Goal: Task Accomplishment & Management: Complete application form

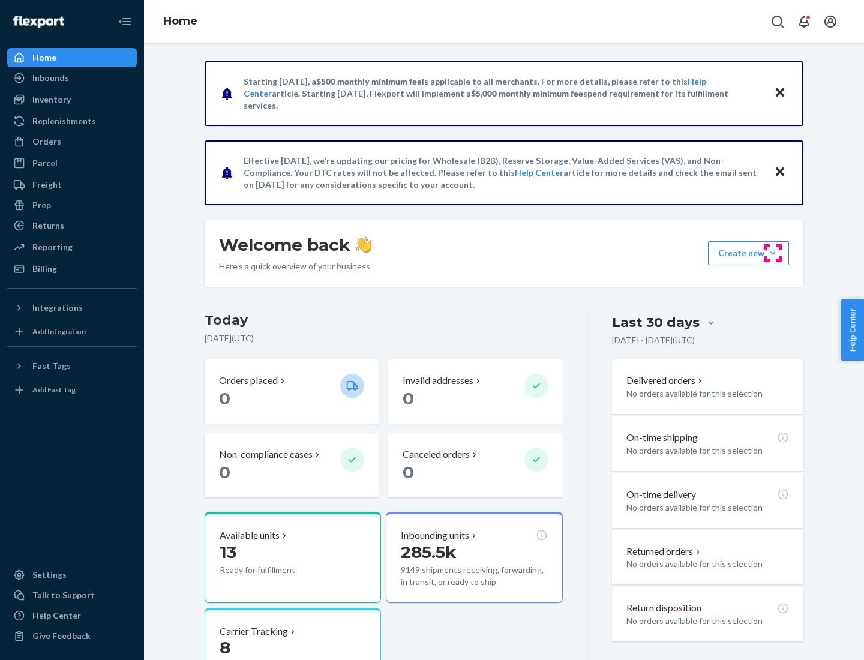
click at [773, 253] on button "Create new Create new inbound Create new order Create new product" at bounding box center [748, 253] width 81 height 24
click at [72, 78] on div "Inbounds" at bounding box center [71, 78] width 127 height 17
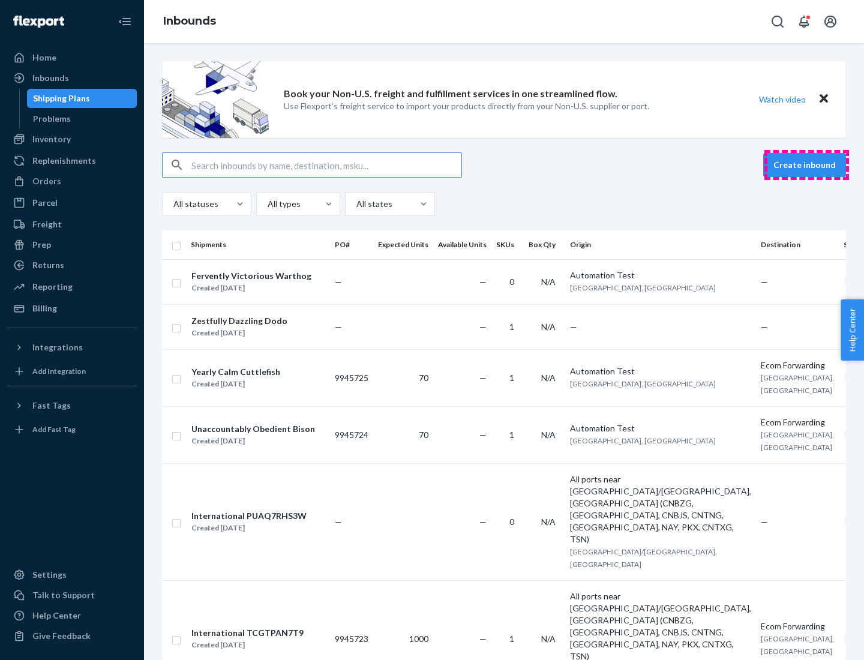
click at [807, 165] on button "Create inbound" at bounding box center [804, 165] width 83 height 24
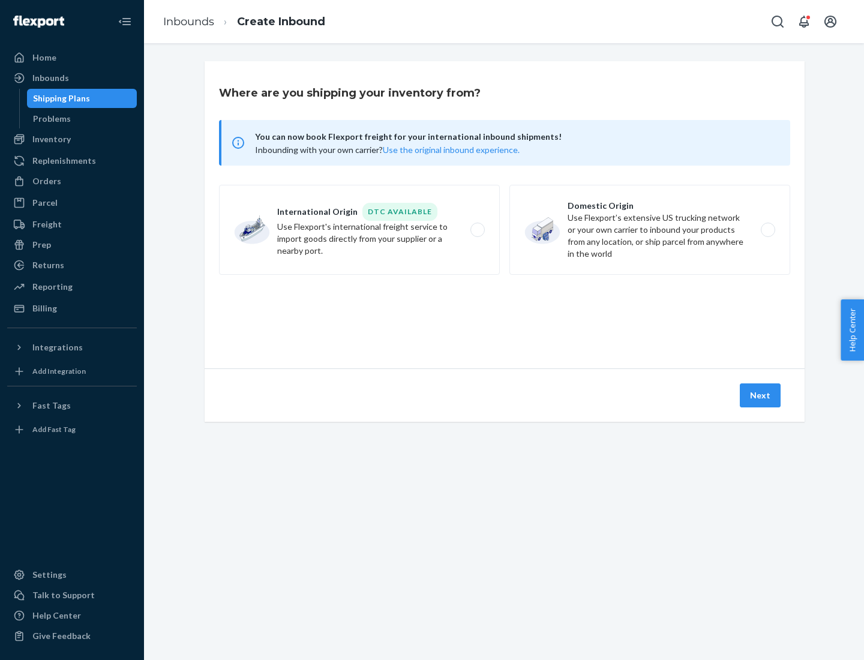
click at [650, 230] on label "Domestic Origin Use Flexport’s extensive US trucking network or your own carrie…" at bounding box center [650, 230] width 281 height 90
click at [768, 230] on input "Domestic Origin Use Flexport’s extensive US trucking network or your own carrie…" at bounding box center [772, 230] width 8 height 8
radio input "true"
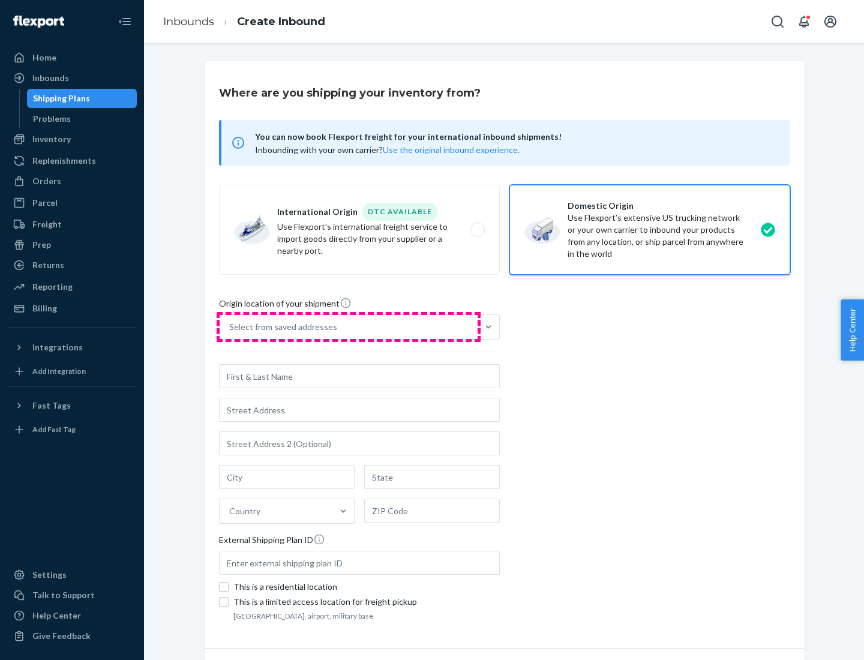
click at [349, 327] on div "Select from saved addresses" at bounding box center [349, 327] width 258 height 24
click at [230, 327] on input "Select from saved addresses" at bounding box center [229, 327] width 1 height 12
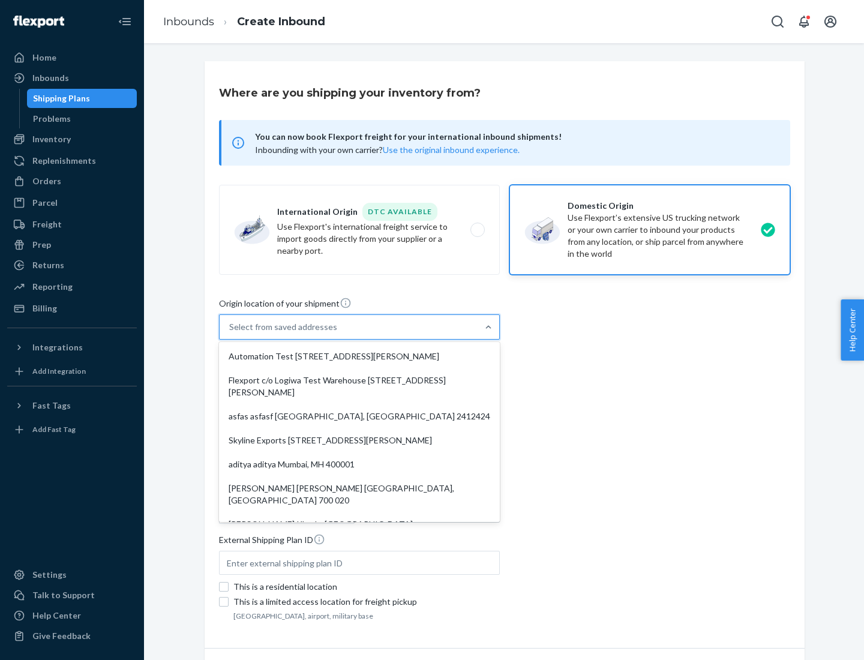
scroll to position [5, 0]
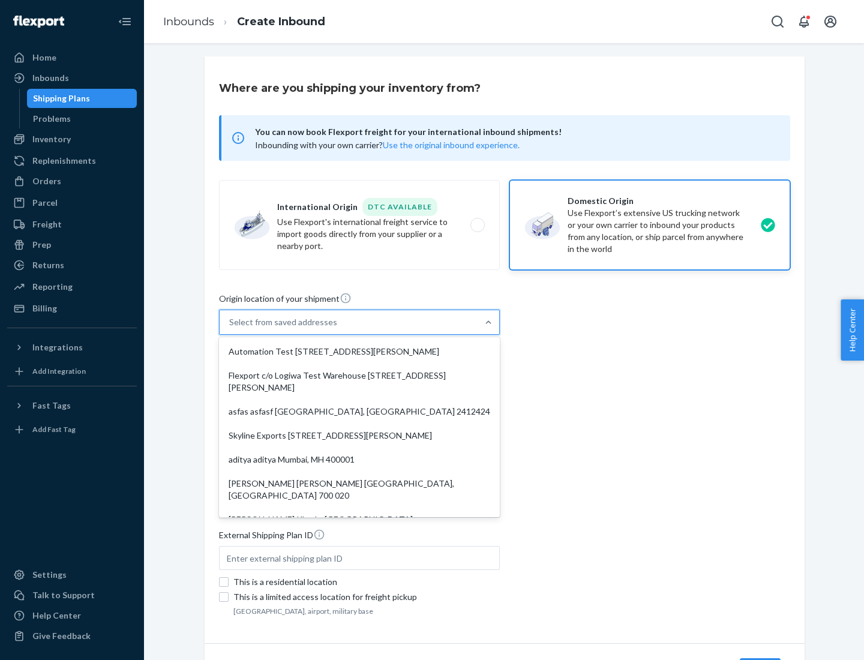
click at [359, 352] on div "Automation Test [STREET_ADDRESS][PERSON_NAME]" at bounding box center [359, 352] width 276 height 24
click at [230, 328] on input "option Automation Test [STREET_ADDRESS][PERSON_NAME]. 9 results available. Use …" at bounding box center [229, 322] width 1 height 12
type input "Automation Test"
type input "9th Floor"
type input "[GEOGRAPHIC_DATA]"
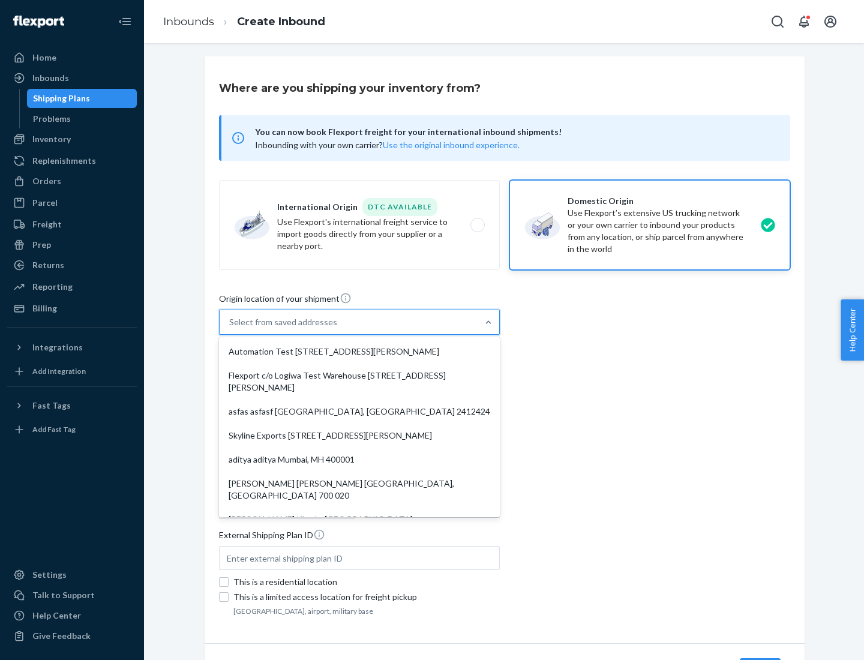
type input "CA"
type input "94104"
type input "[STREET_ADDRESS][PERSON_NAME]"
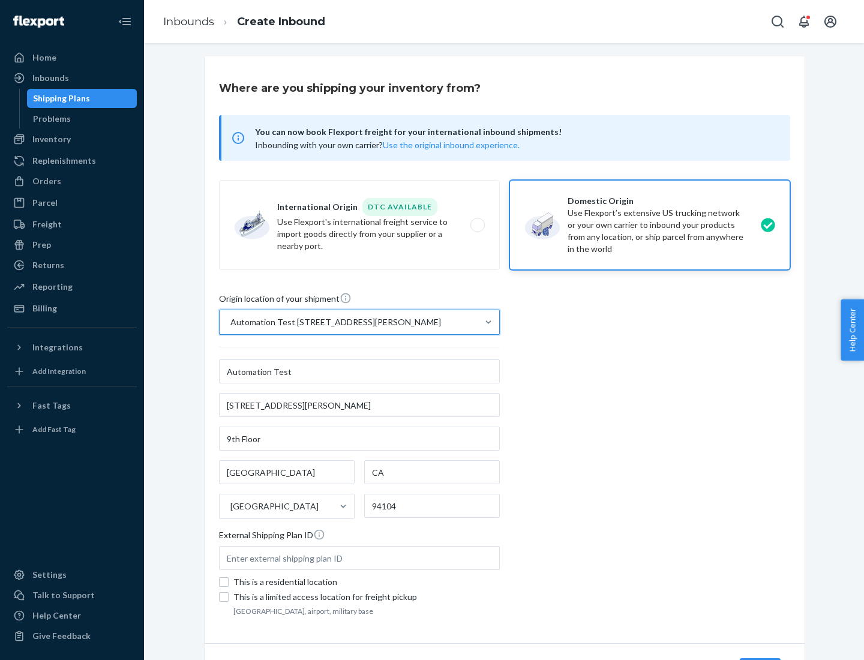
scroll to position [70, 0]
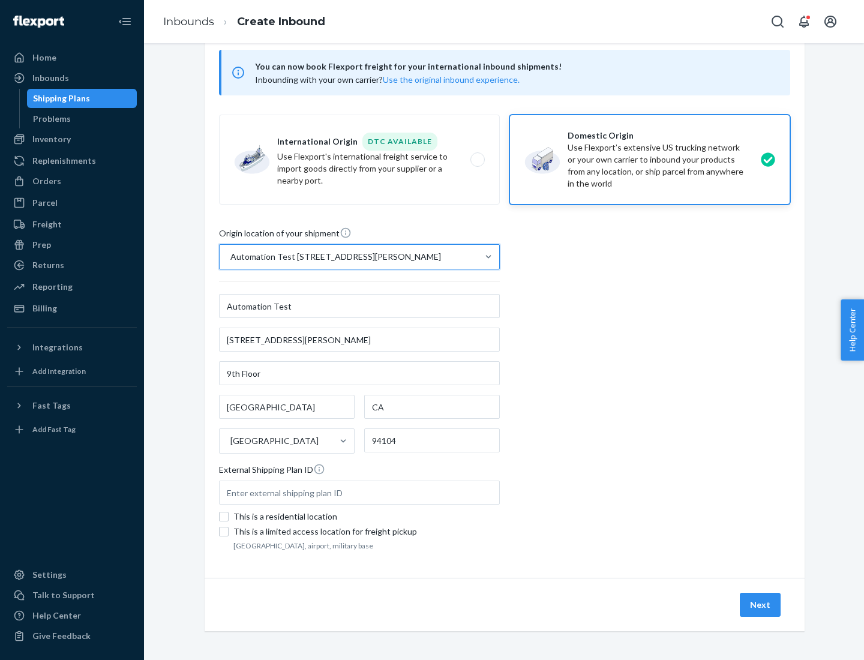
click at [761, 605] on button "Next" at bounding box center [760, 605] width 41 height 24
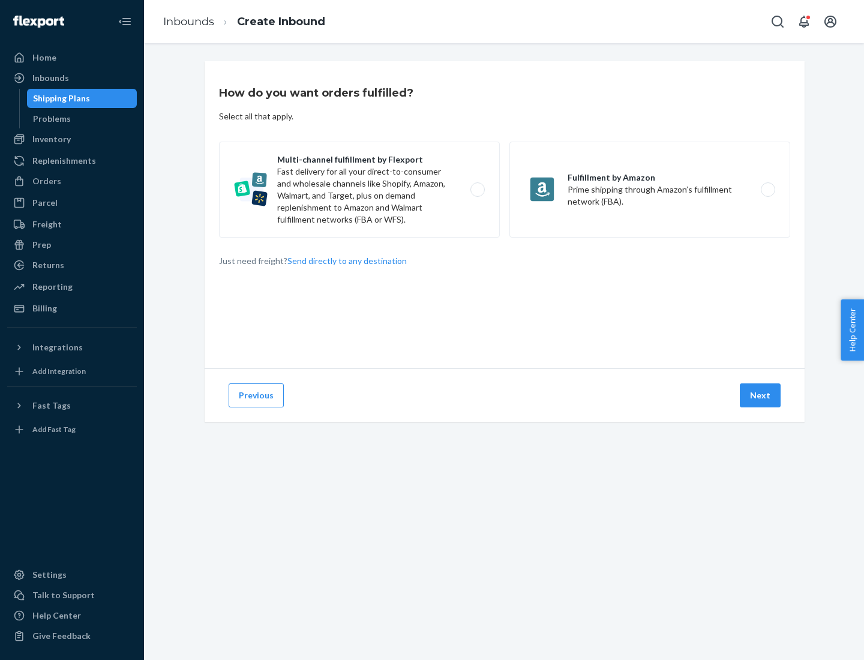
click at [359, 190] on label "Multi-channel fulfillment by Flexport Fast delivery for all your direct-to-cons…" at bounding box center [359, 190] width 281 height 96
click at [477, 190] on input "Multi-channel fulfillment by Flexport Fast delivery for all your direct-to-cons…" at bounding box center [481, 190] width 8 height 8
radio input "true"
click at [761, 396] on button "Next" at bounding box center [760, 396] width 41 height 24
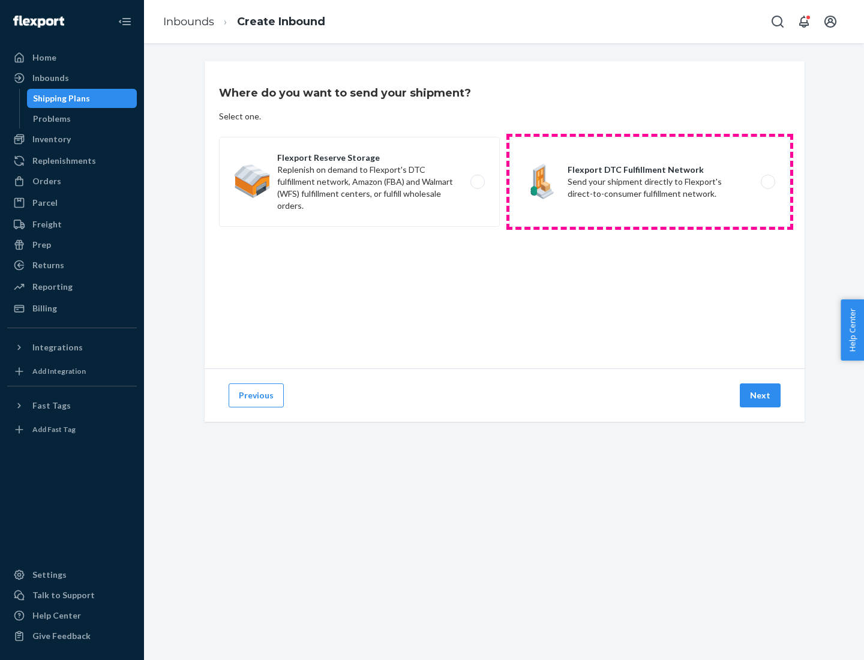
click at [650, 182] on label "Flexport DTC Fulfillment Network Send your shipment directly to Flexport's dire…" at bounding box center [650, 182] width 281 height 90
click at [768, 182] on input "Flexport DTC Fulfillment Network Send your shipment directly to Flexport's dire…" at bounding box center [772, 182] width 8 height 8
radio input "true"
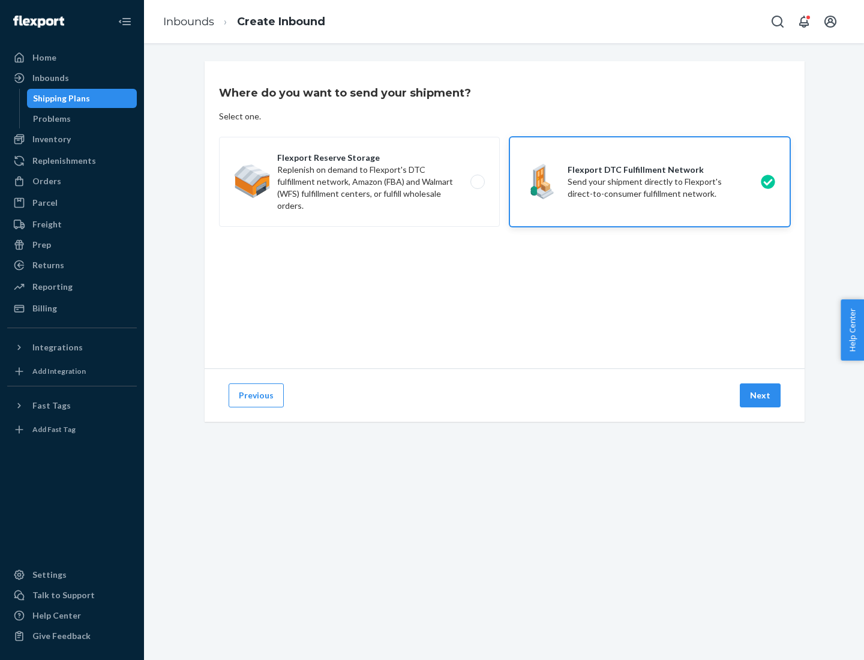
click at [761, 396] on button "Next" at bounding box center [760, 396] width 41 height 24
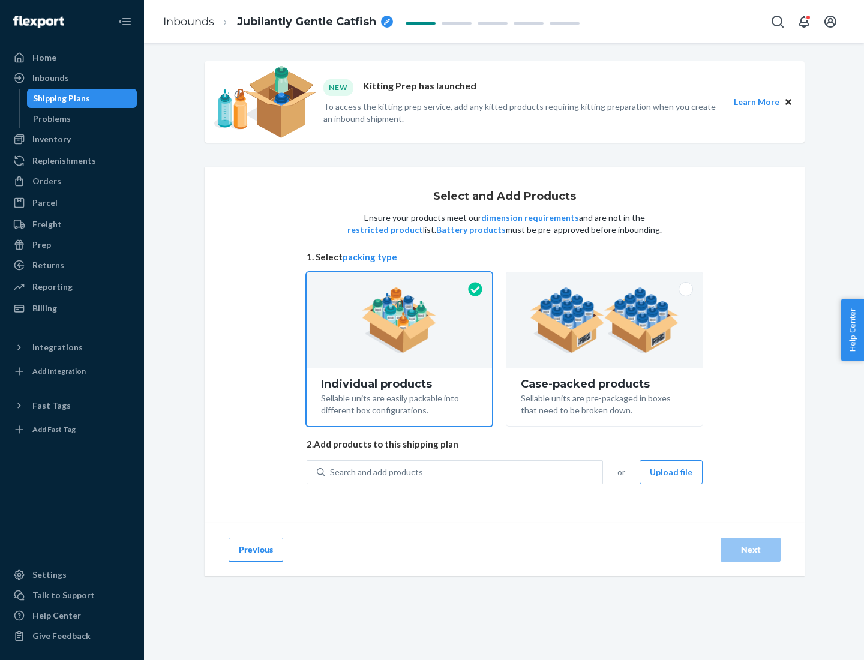
click at [605, 320] on img at bounding box center [604, 320] width 149 height 66
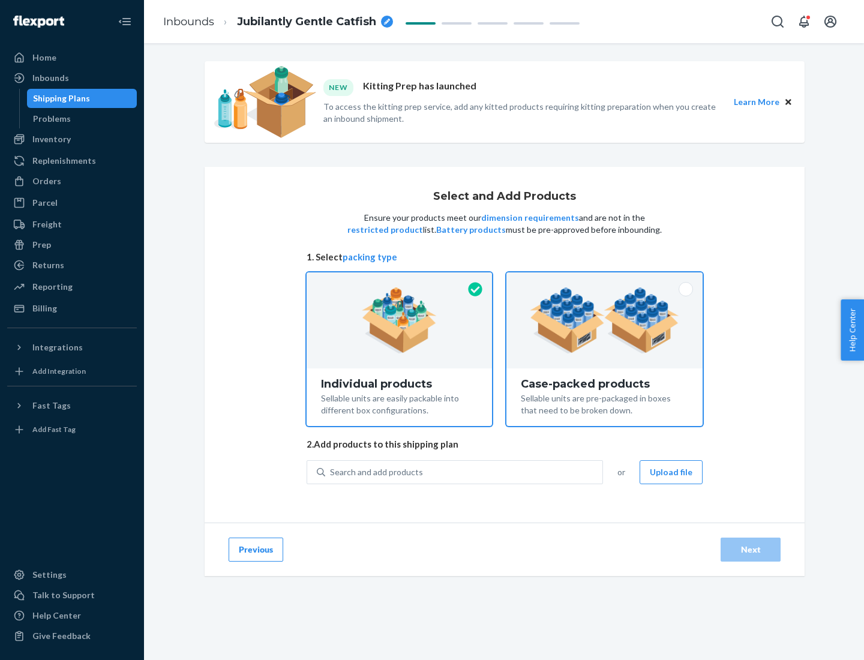
click at [605, 280] on input "Case-packed products Sellable units are pre-packaged in boxes that need to be b…" at bounding box center [605, 276] width 8 height 8
radio input "true"
radio input "false"
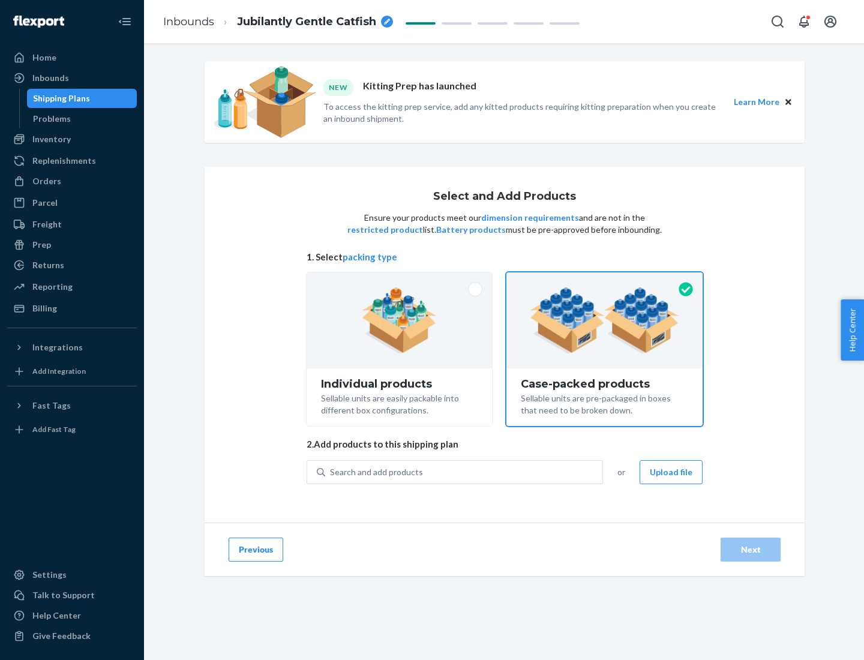
click at [465, 472] on div "Search and add products" at bounding box center [463, 473] width 277 height 22
click at [331, 472] on input "Search and add products" at bounding box center [330, 472] width 1 height 12
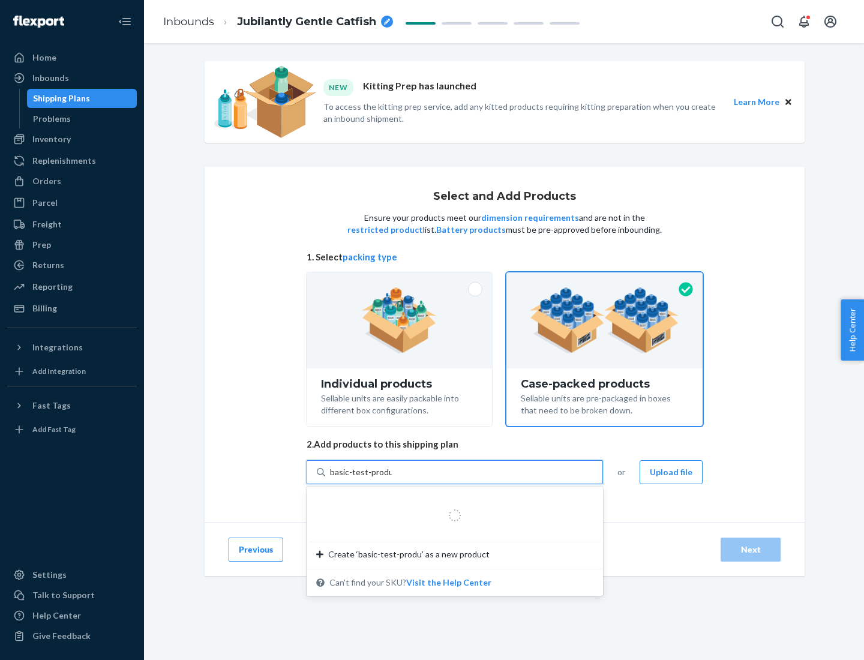
type input "basic-test-product-1"
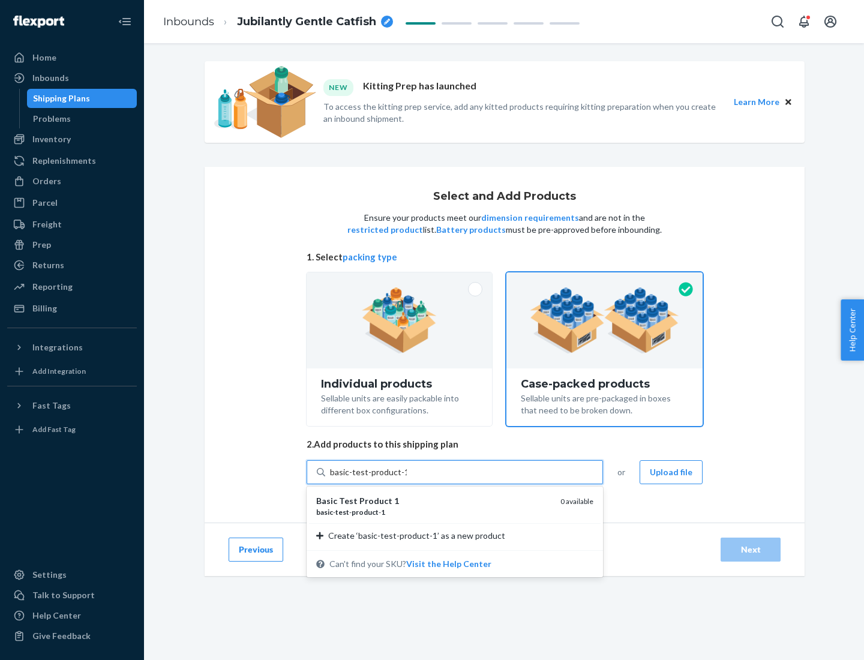
click at [434, 512] on div "basic - test - product - 1" at bounding box center [433, 512] width 235 height 10
click at [407, 478] on input "basic-test-product-1" at bounding box center [368, 472] width 77 height 12
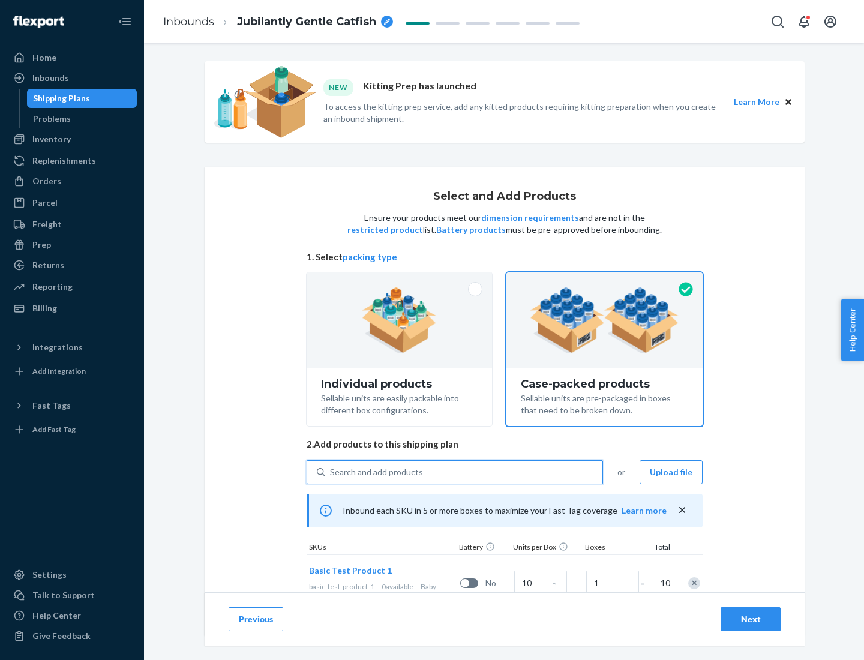
scroll to position [43, 0]
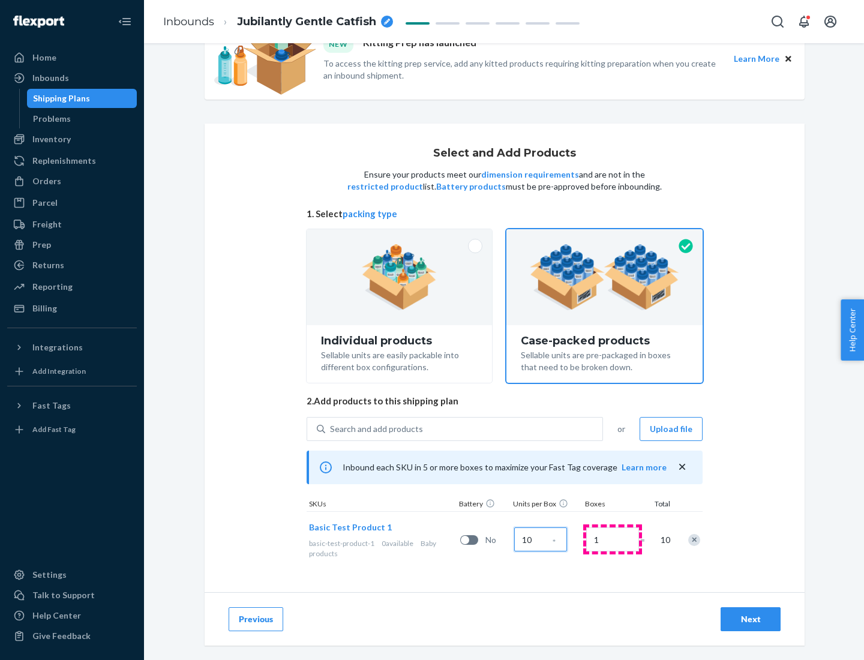
type input "10"
type input "7"
click at [751, 619] on div "Next" at bounding box center [751, 619] width 40 height 12
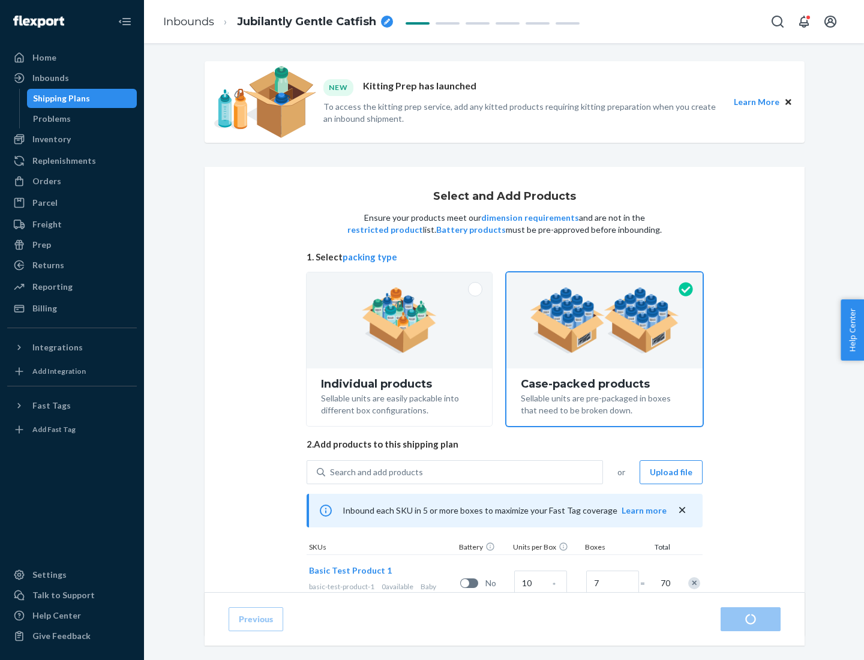
radio input "true"
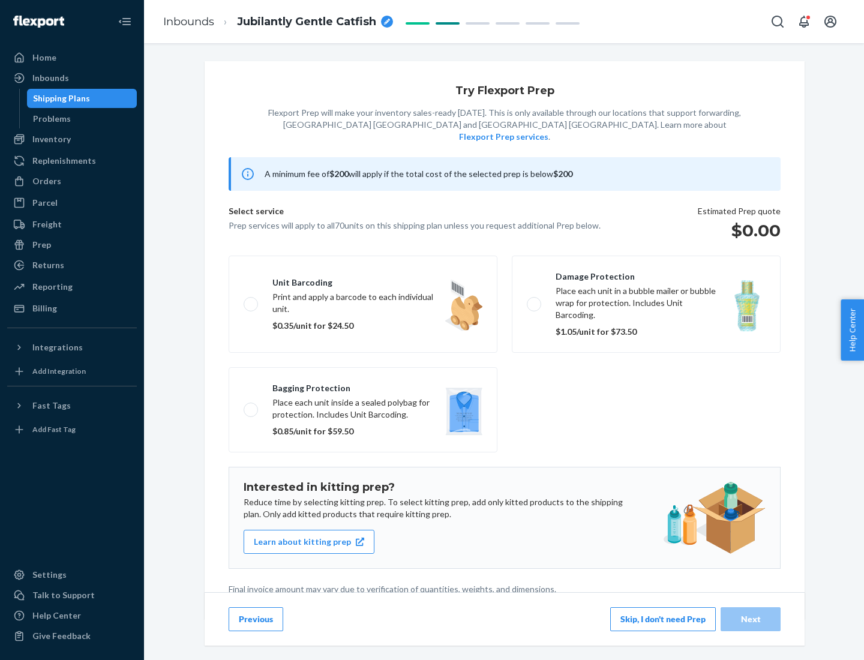
scroll to position [3, 0]
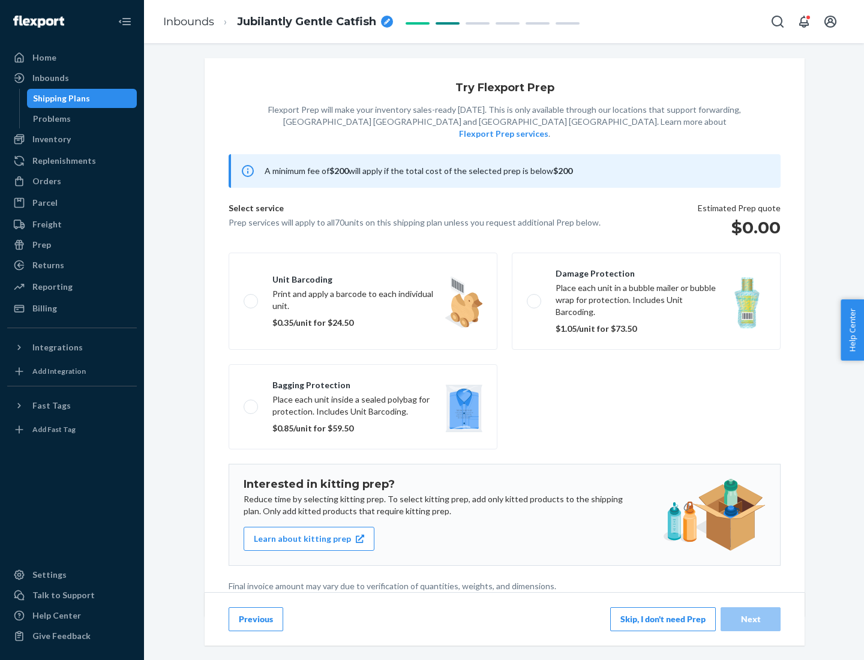
click at [663, 619] on button "Skip, I don't need Prep" at bounding box center [663, 619] width 106 height 24
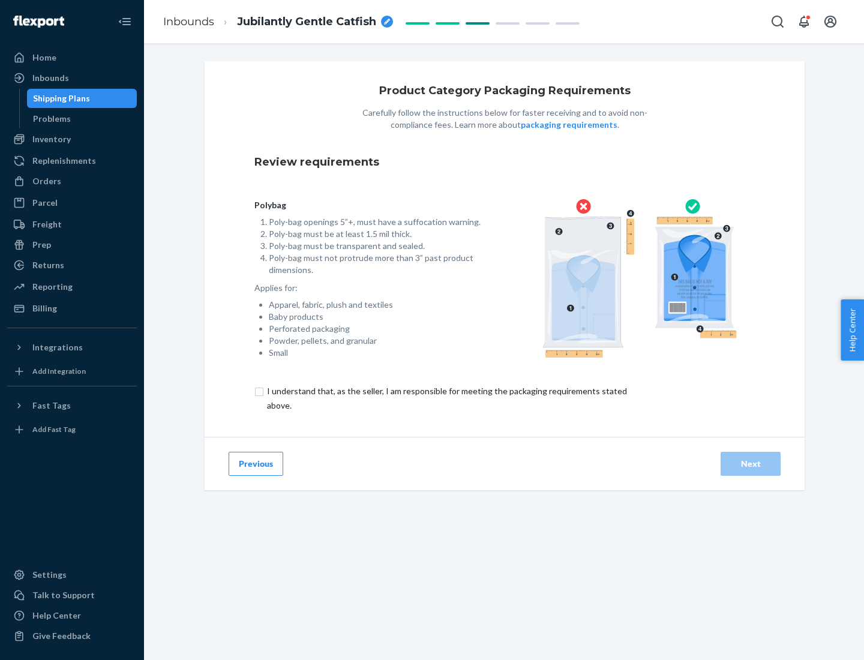
click at [446, 398] on input "checkbox" at bounding box center [453, 398] width 399 height 29
checkbox input "true"
click at [751, 463] on div "Next" at bounding box center [751, 464] width 40 height 12
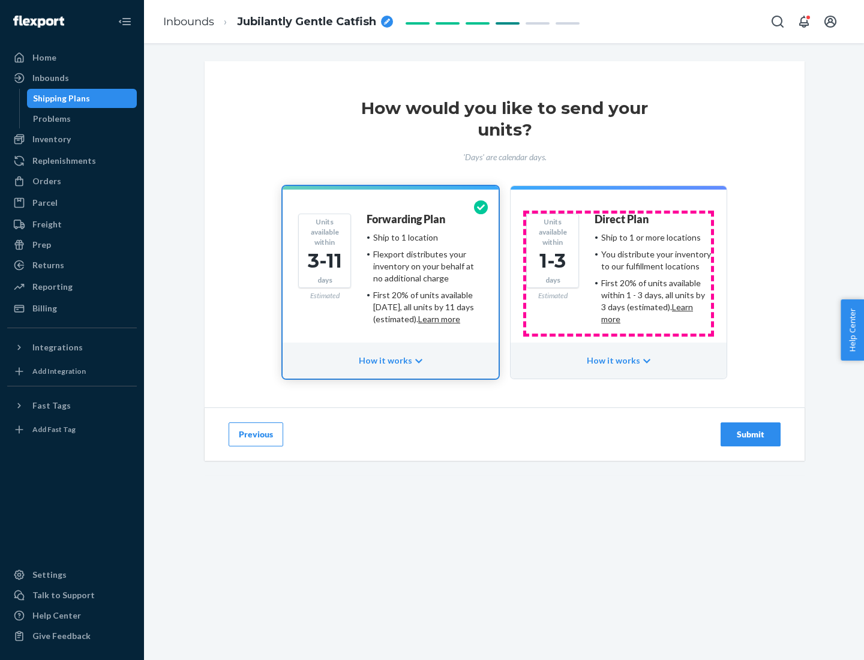
click at [619, 274] on ul "Ship to 1 or more locations You distribute your inventory to our fulfillment lo…" at bounding box center [653, 279] width 116 height 94
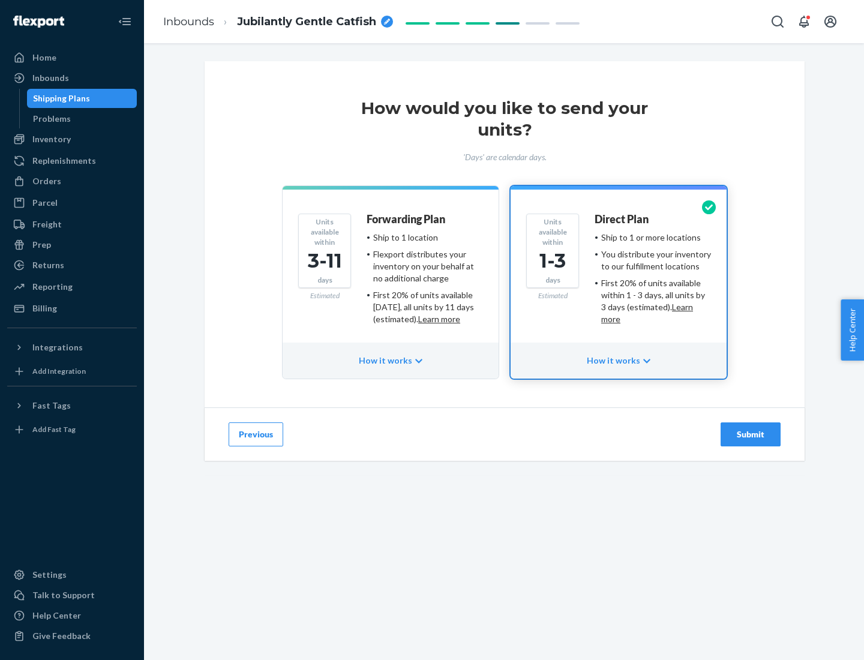
click at [751, 435] on div "Submit" at bounding box center [751, 435] width 40 height 12
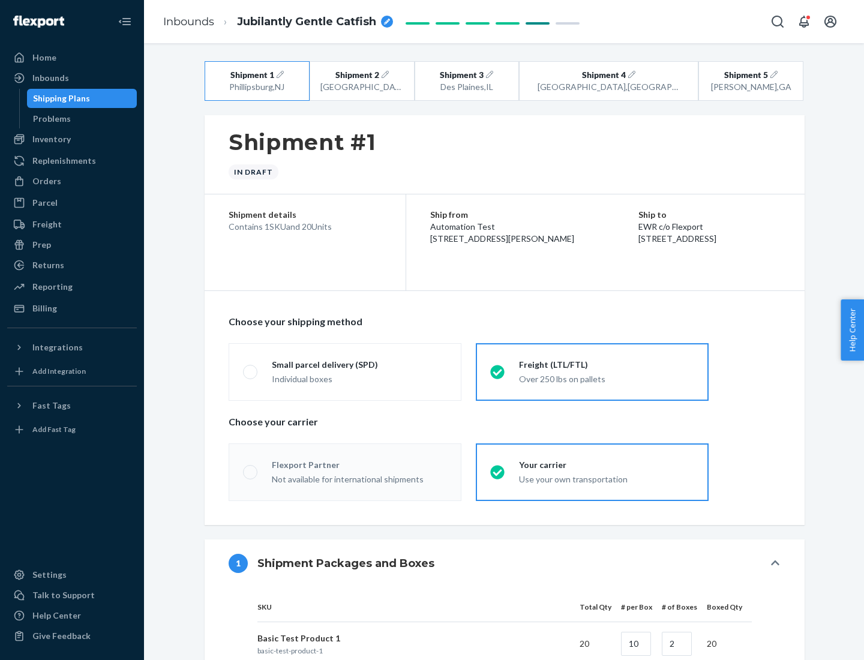
radio input "true"
radio input "false"
radio input "true"
radio input "false"
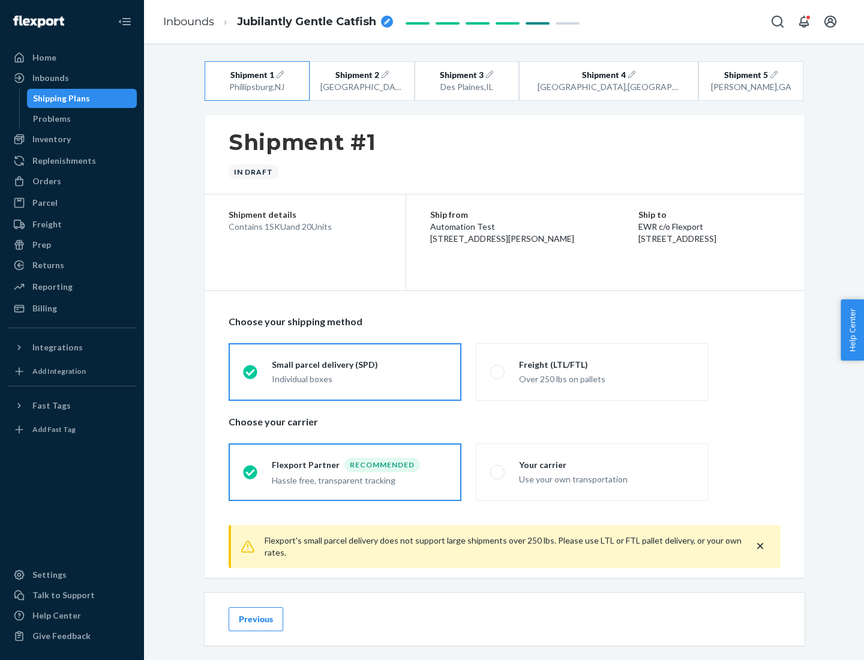
scroll to position [13, 0]
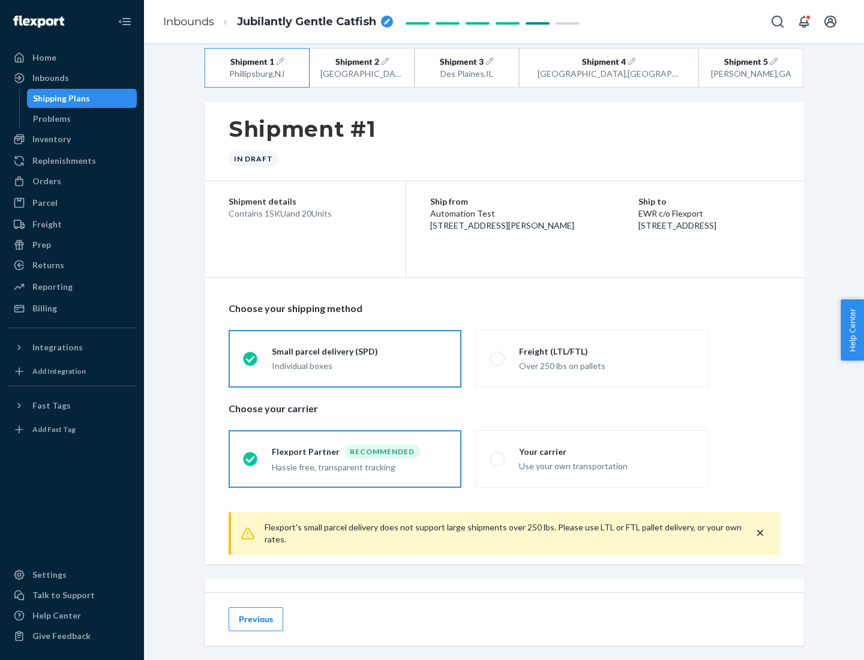
click at [607, 351] on div "Freight (LTL/FTL)" at bounding box center [606, 352] width 175 height 12
click at [498, 355] on input "Freight (LTL/FTL) Over 250 lbs on pallets" at bounding box center [494, 359] width 8 height 8
radio input "true"
radio input "false"
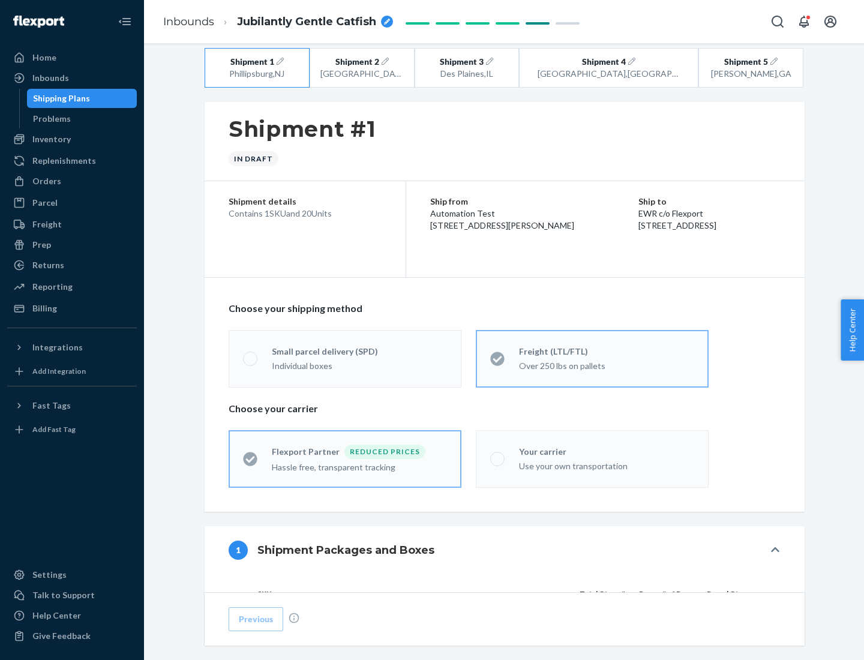
scroll to position [113, 0]
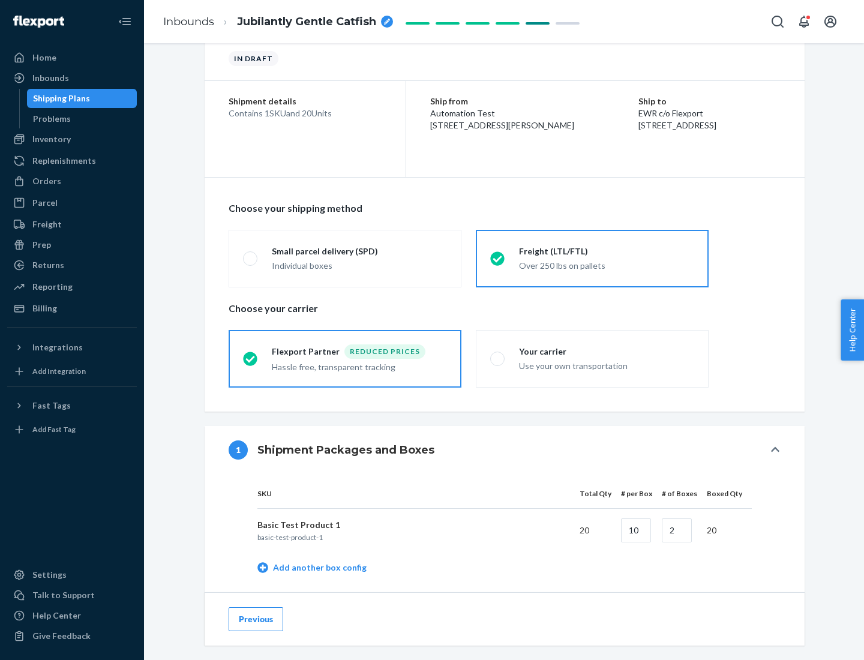
click at [607, 351] on div "Your carrier" at bounding box center [606, 352] width 175 height 12
click at [498, 355] on input "Your carrier Use your own transportation" at bounding box center [494, 359] width 8 height 8
radio input "true"
radio input "false"
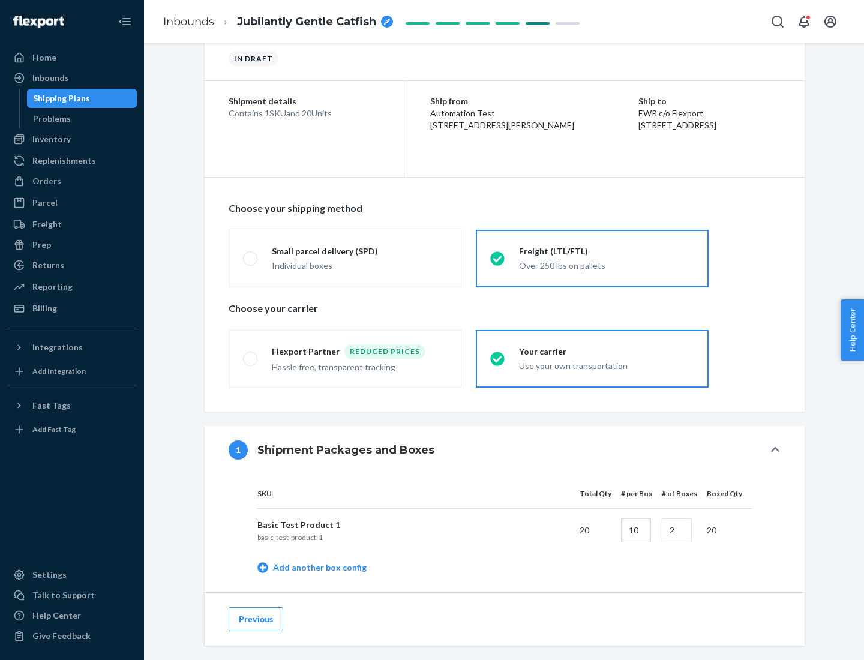
scroll to position [379, 0]
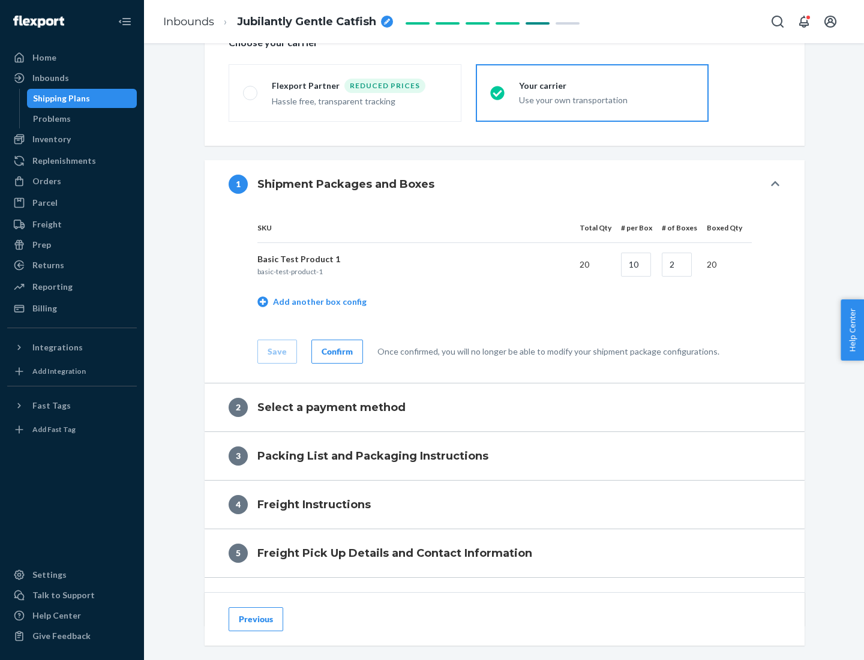
click at [335, 351] on div "Confirm" at bounding box center [337, 352] width 31 height 12
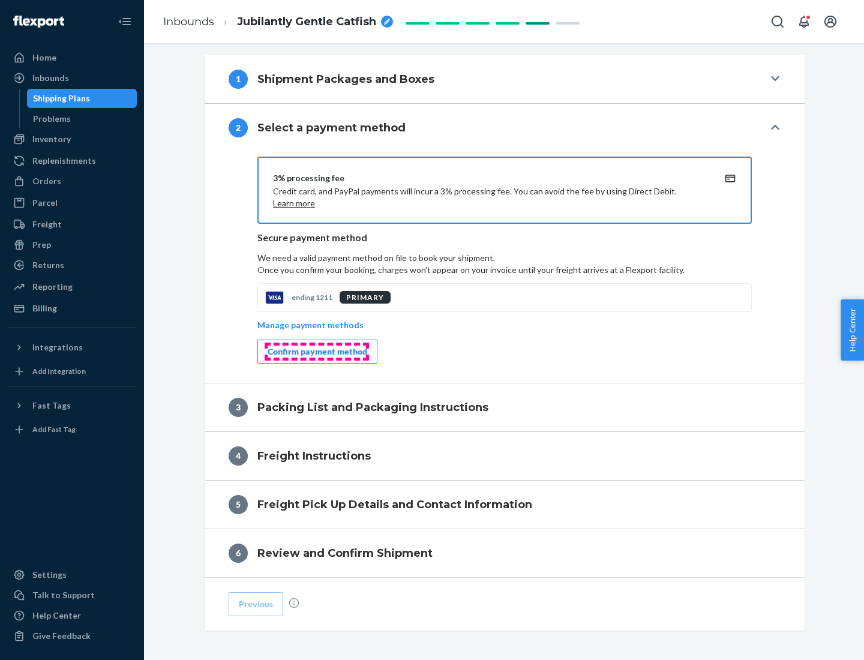
click at [316, 352] on div "Confirm payment method" at bounding box center [318, 352] width 100 height 12
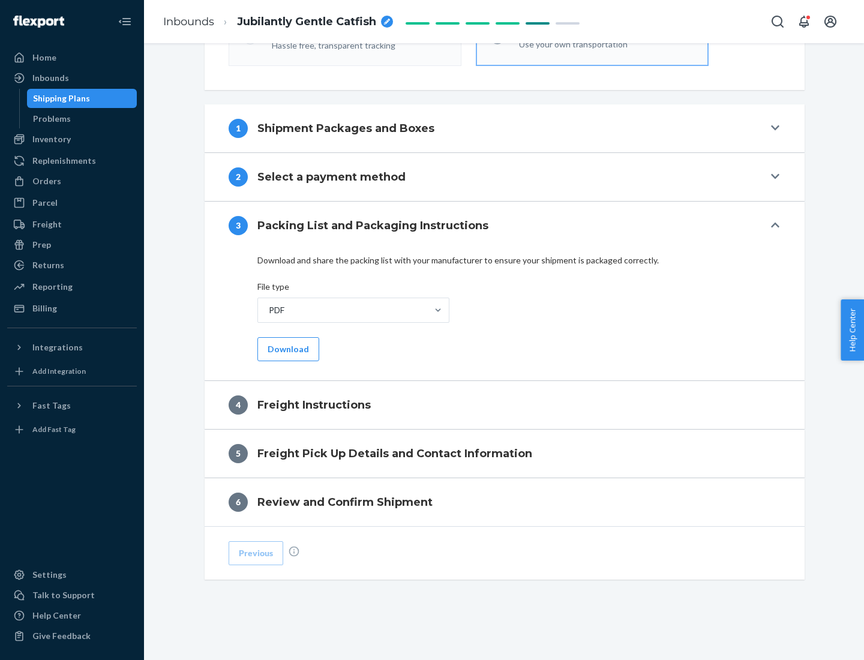
scroll to position [433, 0]
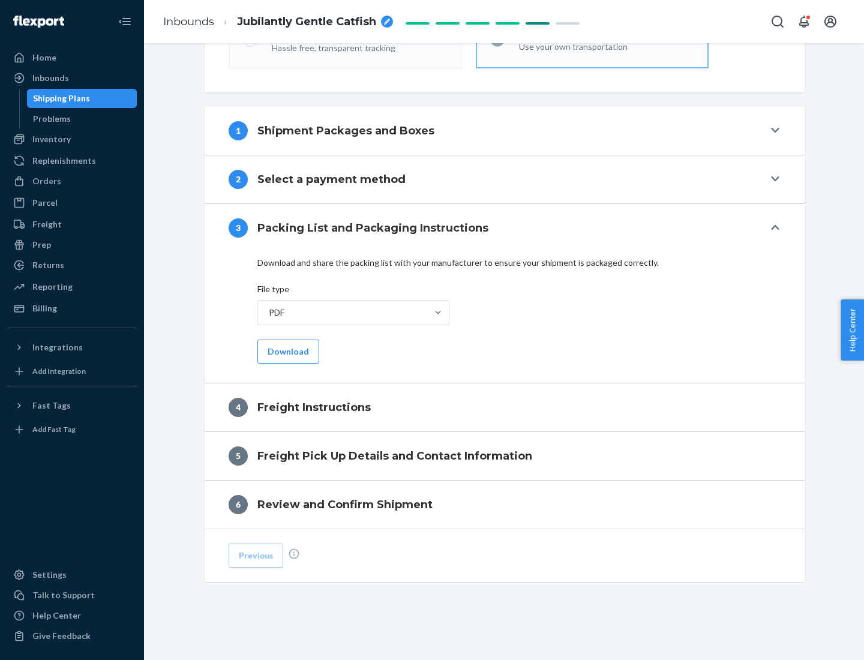
click at [287, 351] on button "Download" at bounding box center [288, 352] width 62 height 24
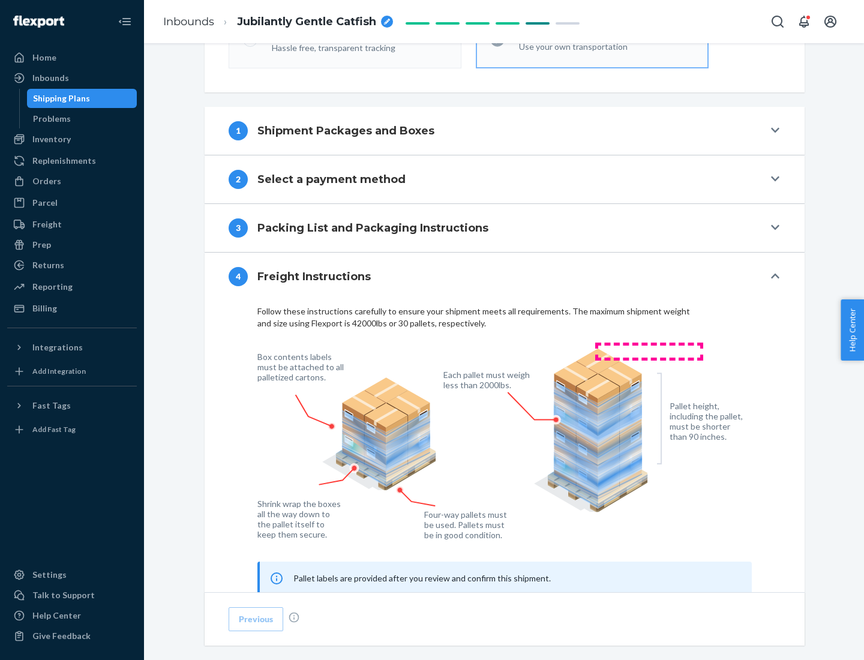
scroll to position [726, 0]
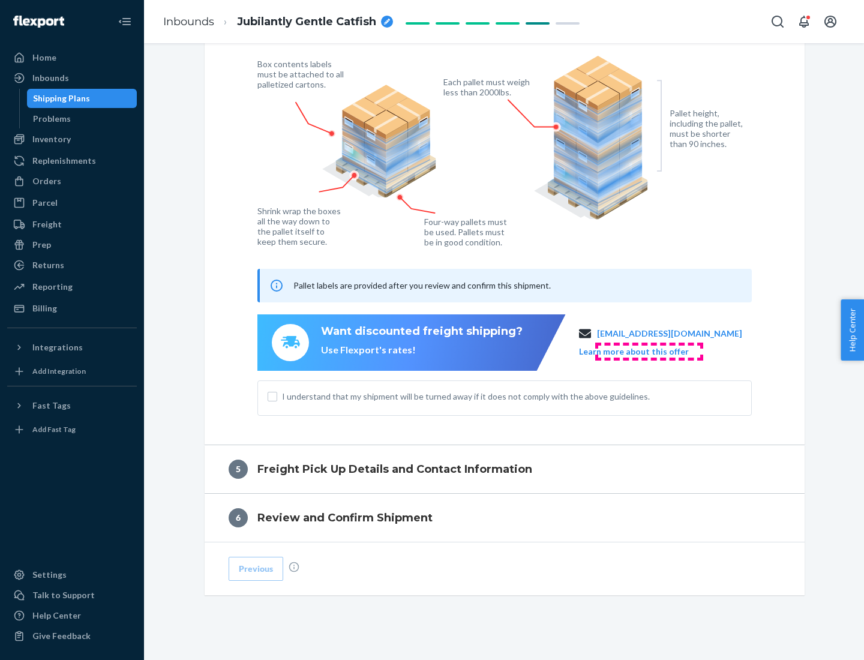
click at [649, 351] on button "Learn more about this offer" at bounding box center [634, 352] width 110 height 12
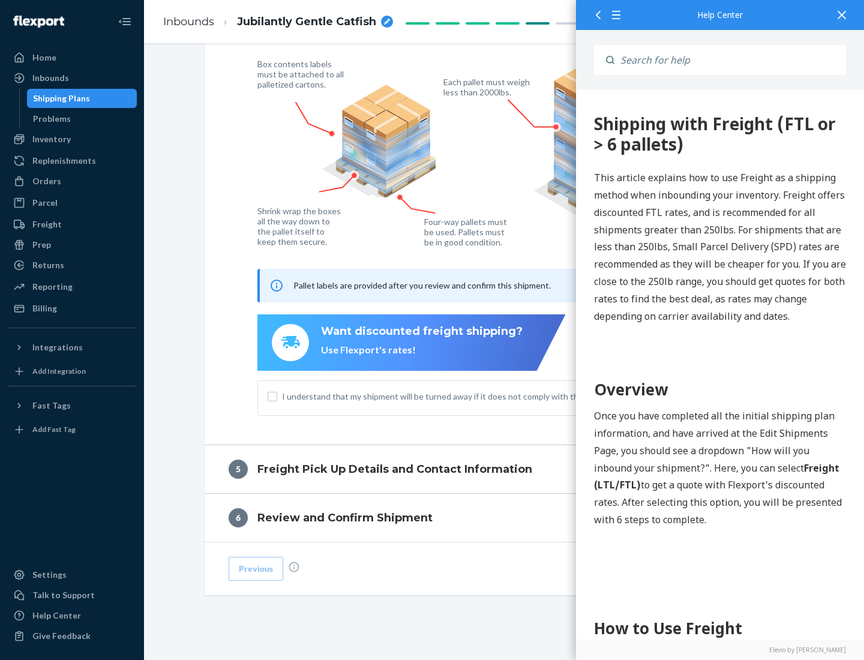
scroll to position [0, 0]
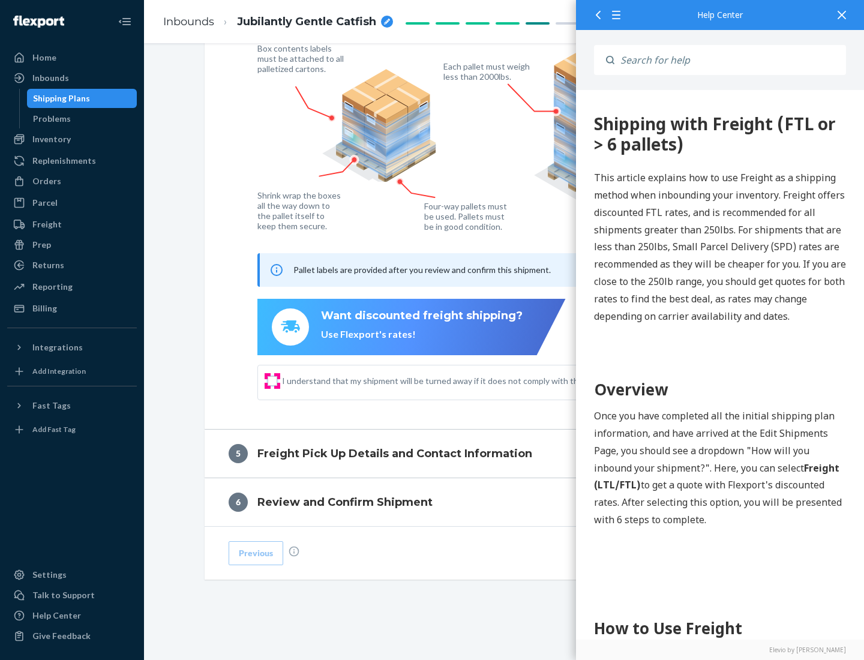
click at [272, 381] on input "I understand that my shipment will be turned away if it does not comply with th…" at bounding box center [273, 381] width 10 height 10
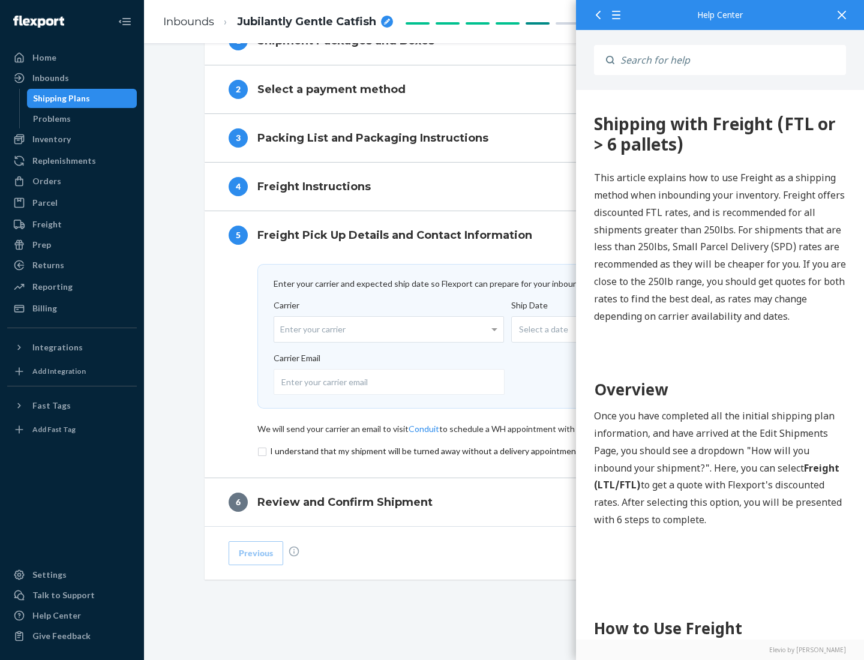
scroll to position [523, 0]
click at [505, 451] on input "checkbox" at bounding box center [504, 451] width 495 height 14
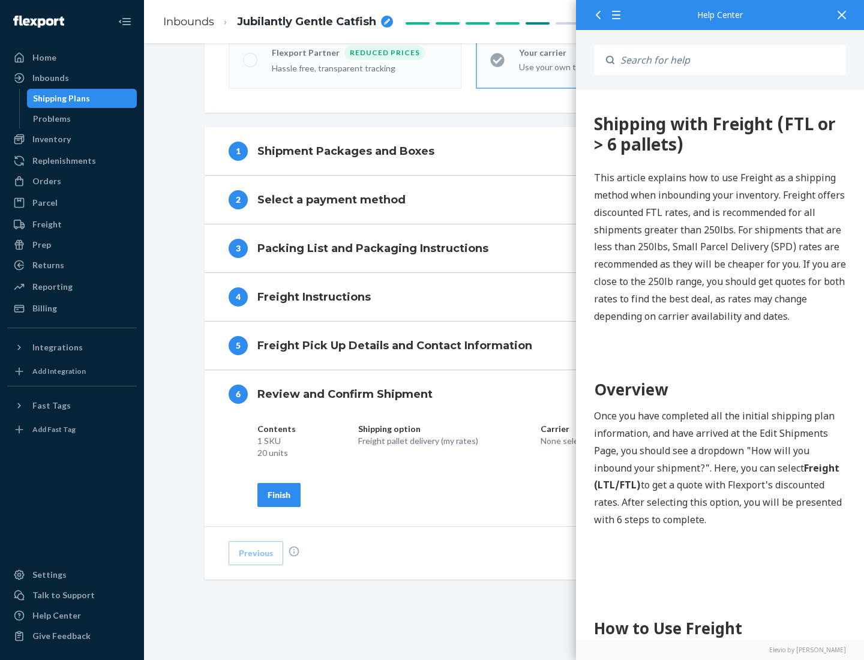
scroll to position [412, 0]
click at [279, 495] on div "Finish" at bounding box center [279, 495] width 23 height 12
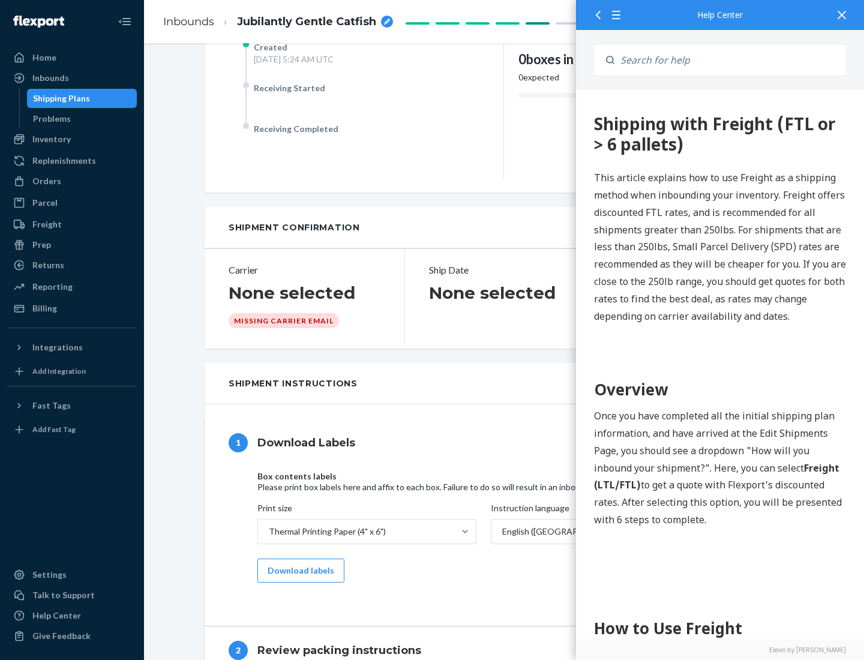
scroll to position [0, 0]
